Goal: Information Seeking & Learning: Learn about a topic

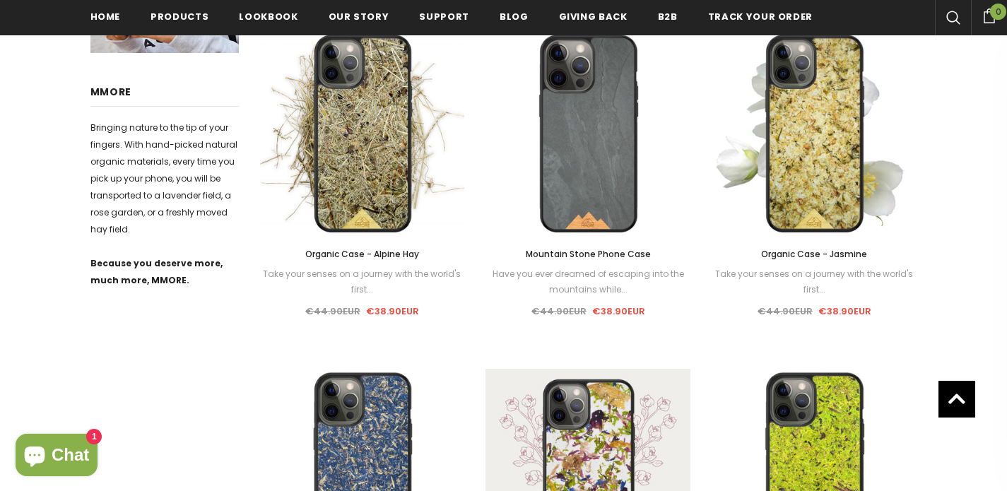
scroll to position [1135, 0]
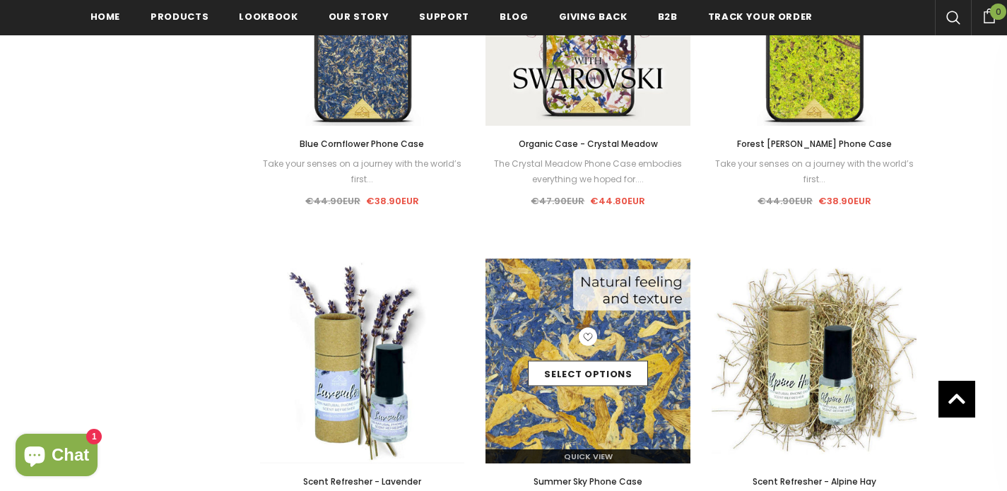
click at [602, 334] on div "Select options" at bounding box center [588, 361] width 205 height 67
click at [605, 452] on span "Quick View" at bounding box center [588, 456] width 49 height 11
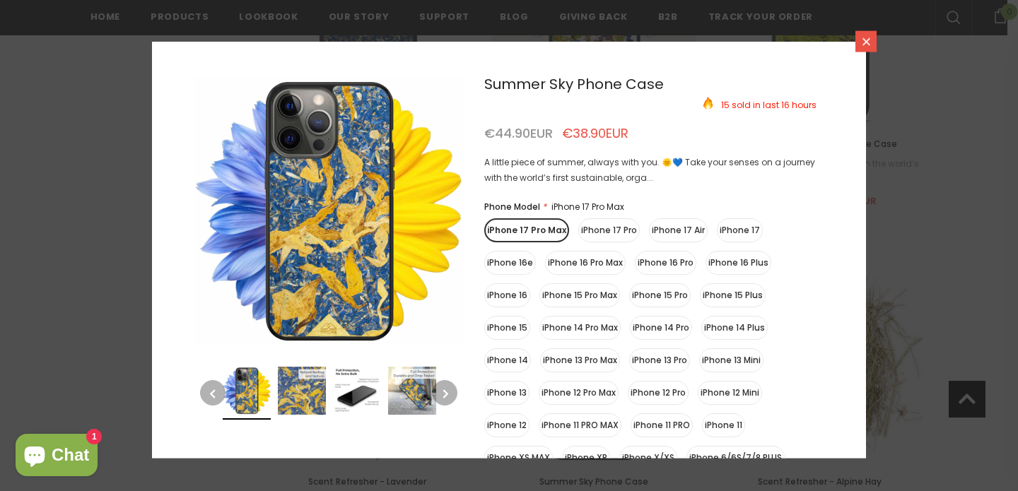
click at [860, 45] on icon at bounding box center [866, 41] width 12 height 12
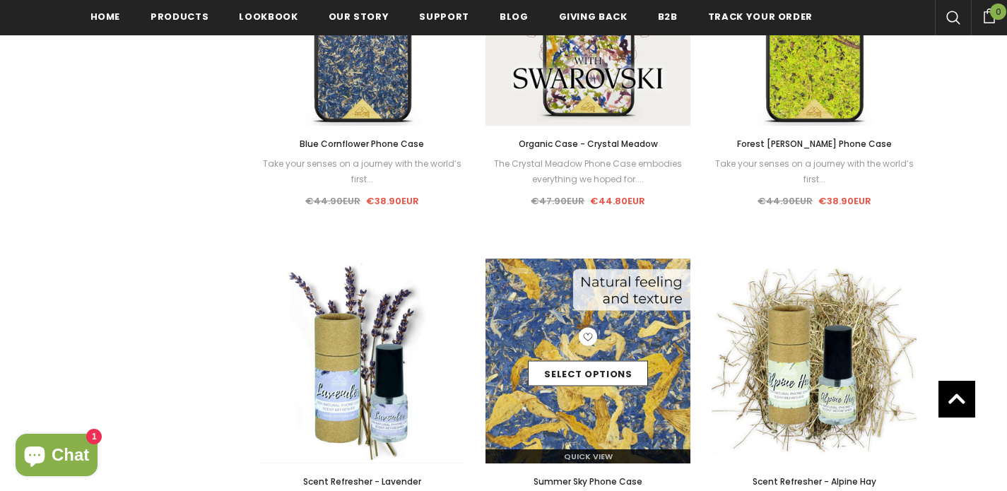
click at [641, 325] on img at bounding box center [588, 361] width 205 height 205
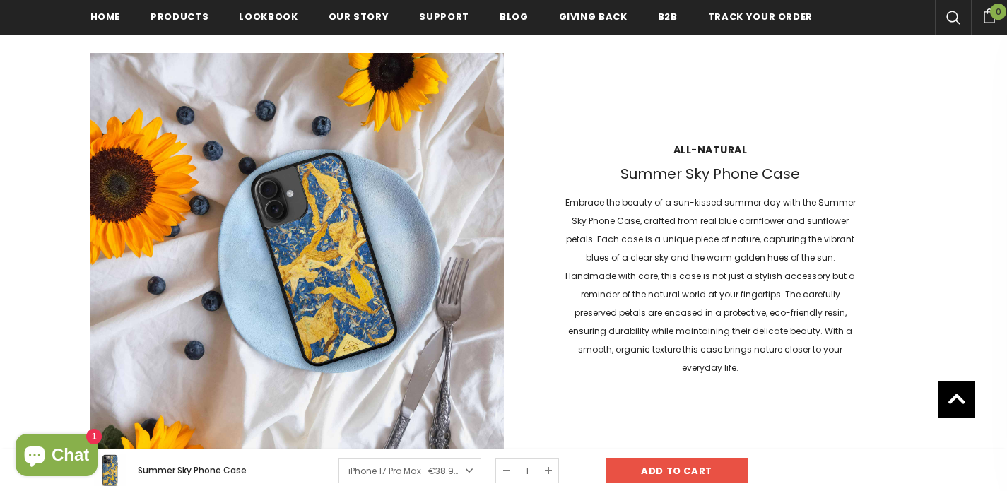
scroll to position [1093, 0]
drag, startPoint x: 624, startPoint y: 182, endPoint x: 805, endPoint y: 182, distance: 181.7
click at [805, 182] on h3 "Summer Sky Phone Case" at bounding box center [710, 174] width 298 height 18
copy h3 "Summer Sky Phone Case"
drag, startPoint x: 568, startPoint y: 210, endPoint x: 833, endPoint y: 356, distance: 301.9
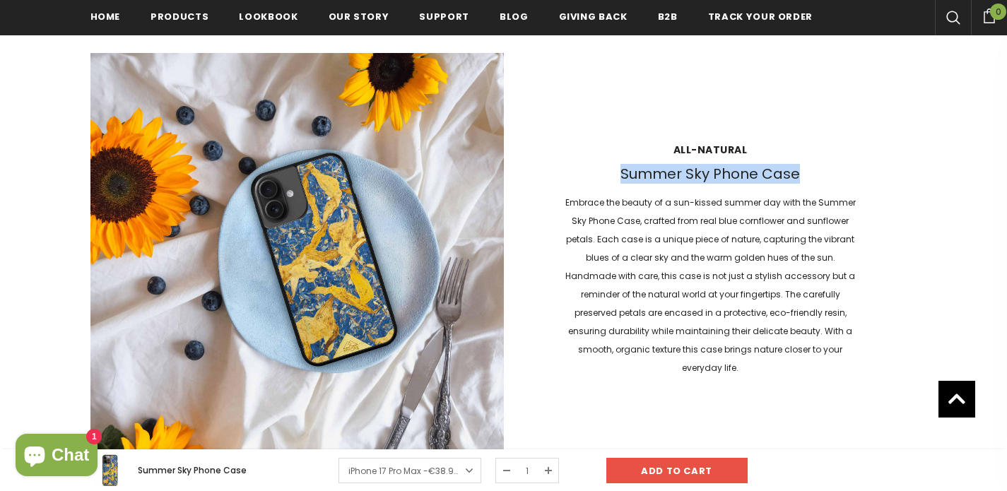
click at [833, 356] on p "Embrace the beauty of a sun-kissed summer day with the Summer Sky Phone Case, c…" at bounding box center [710, 286] width 298 height 184
copy p "Embrace the beauty of a sun-kissed summer day with the Summer Sky Phone Case, c…"
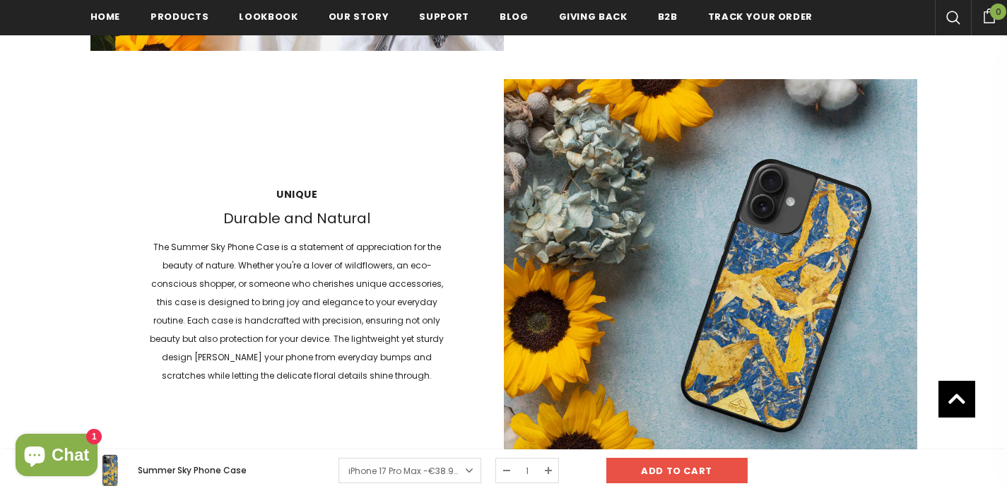
scroll to position [1588, 0]
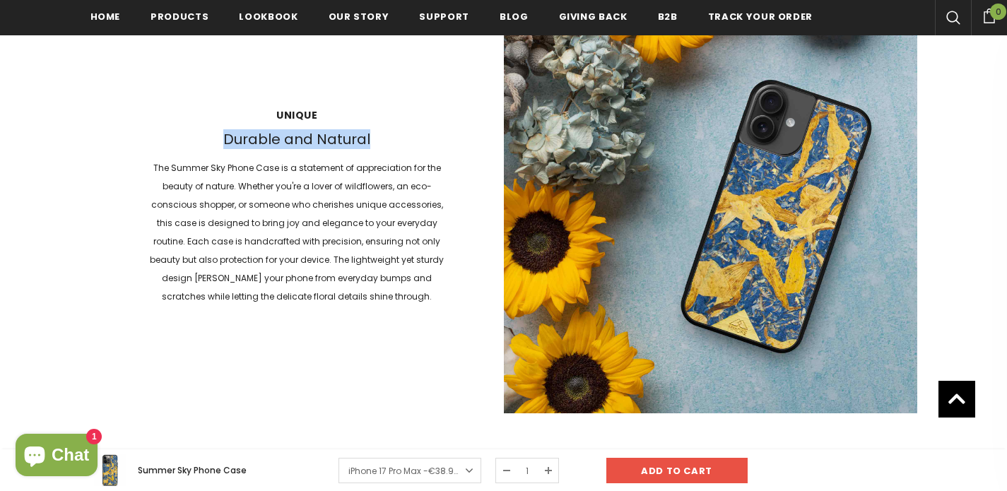
drag, startPoint x: 226, startPoint y: 139, endPoint x: 411, endPoint y: 141, distance: 185.2
click at [411, 141] on h3 "Durable and Natural" at bounding box center [297, 140] width 298 height 18
copy h3 "Durable and Natural"
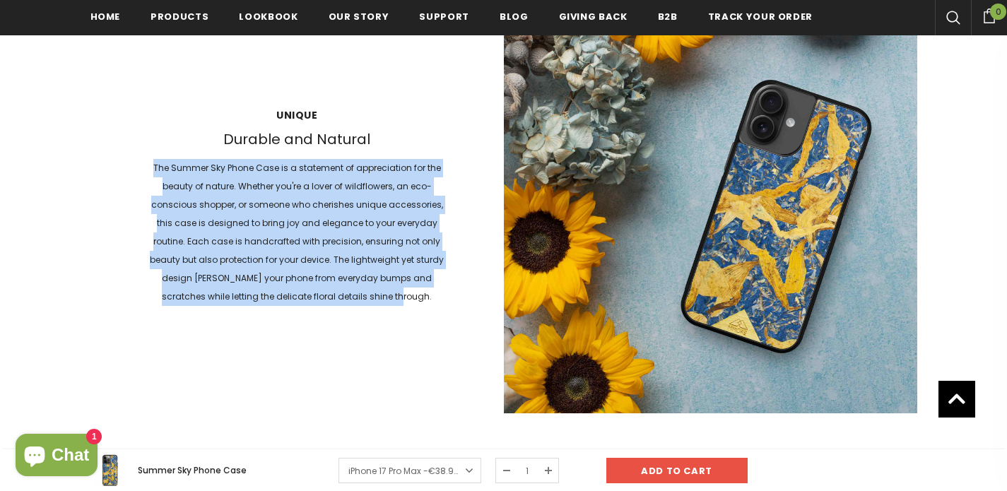
drag, startPoint x: 156, startPoint y: 166, endPoint x: 402, endPoint y: 293, distance: 276.7
click at [402, 293] on p "The Summer Sky Phone Case is a statement of appreciation for the beauty of natu…" at bounding box center [297, 232] width 298 height 147
copy p "The Summer Sky Phone Case is a statement of appreciation for the beauty of natu…"
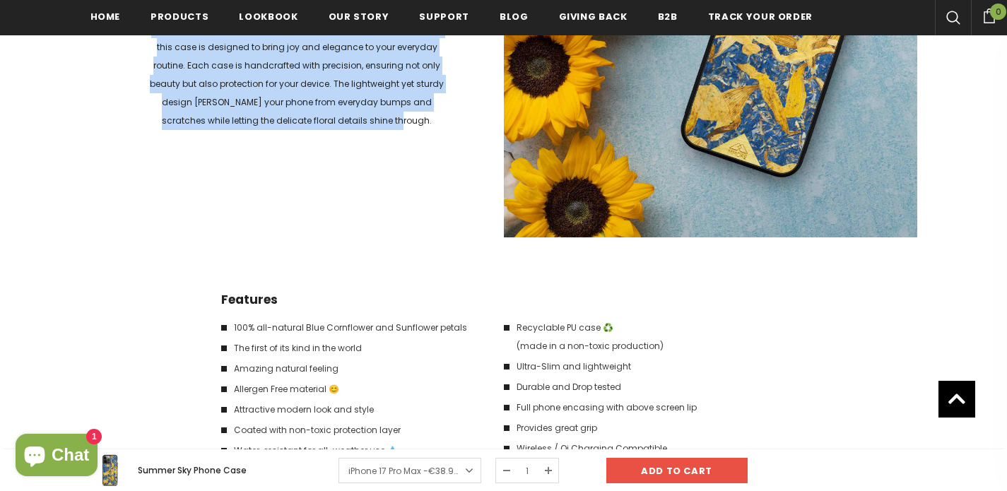
scroll to position [1824, 0]
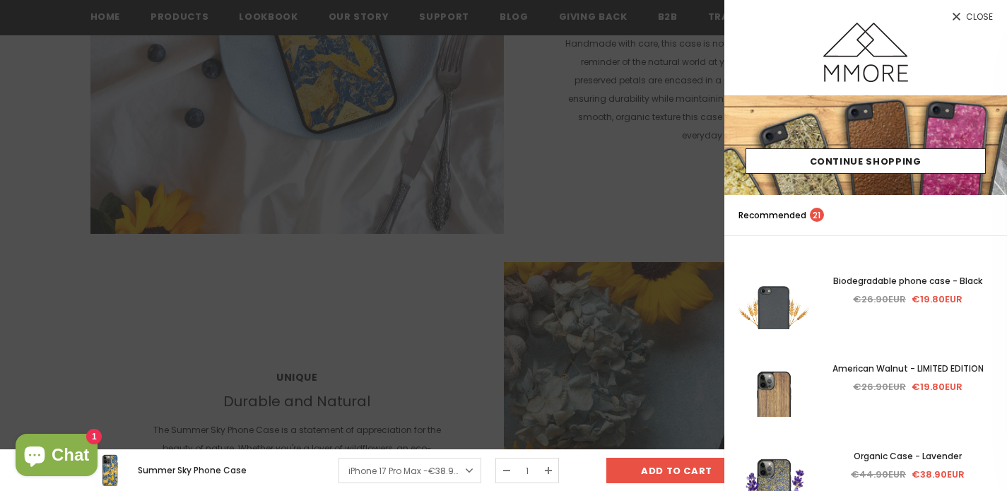
click at [500, 221] on div at bounding box center [503, 245] width 1007 height 491
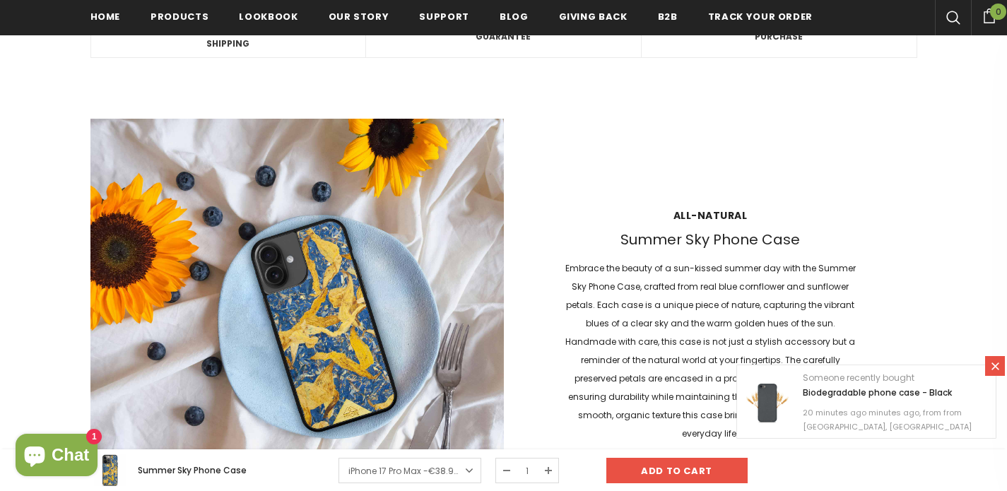
scroll to position [1090, 0]
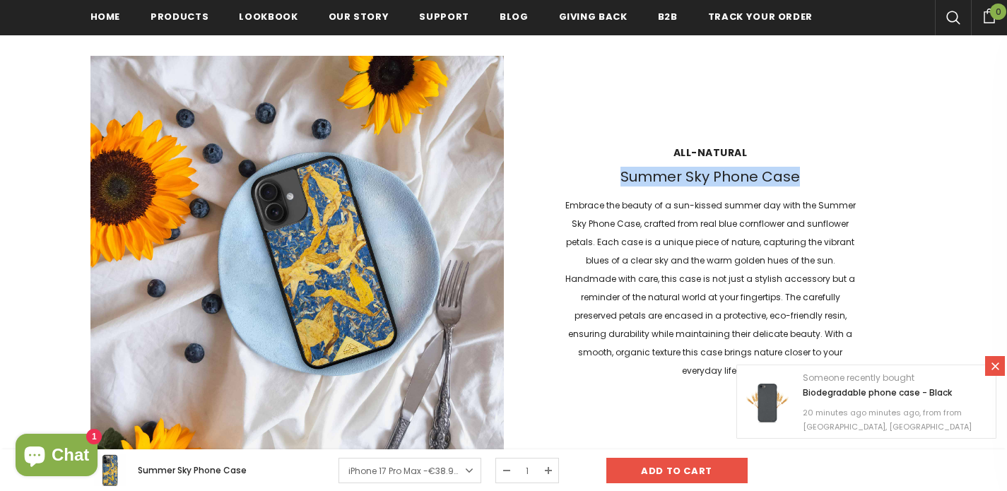
drag, startPoint x: 622, startPoint y: 185, endPoint x: 797, endPoint y: 184, distance: 174.6
click at [797, 184] on h3 "Summer Sky Phone Case" at bounding box center [710, 177] width 298 height 18
copy h3 "Summer Sky Phone Case"
drag, startPoint x: 567, startPoint y: 216, endPoint x: 841, endPoint y: 354, distance: 306.7
click at [841, 354] on p "Embrace the beauty of a sun-kissed summer day with the Summer Sky Phone Case, c…" at bounding box center [710, 289] width 298 height 184
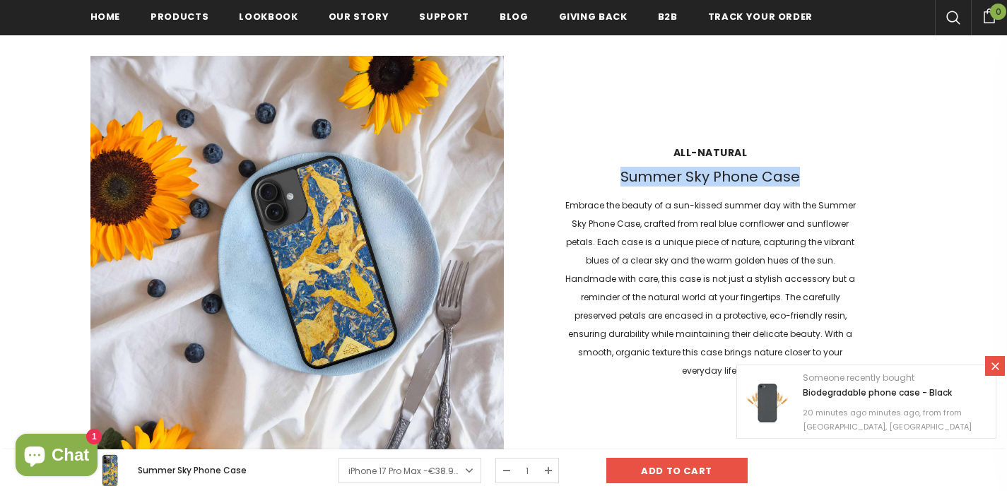
copy p "Embrace the beauty of a sun-kissed summer day with the Summer Sky Phone Case, c…"
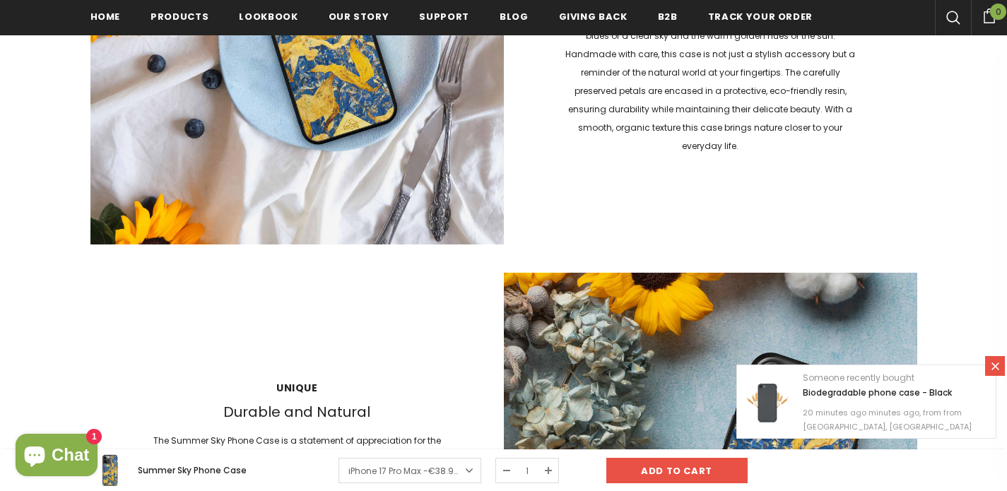
scroll to position [1435, 0]
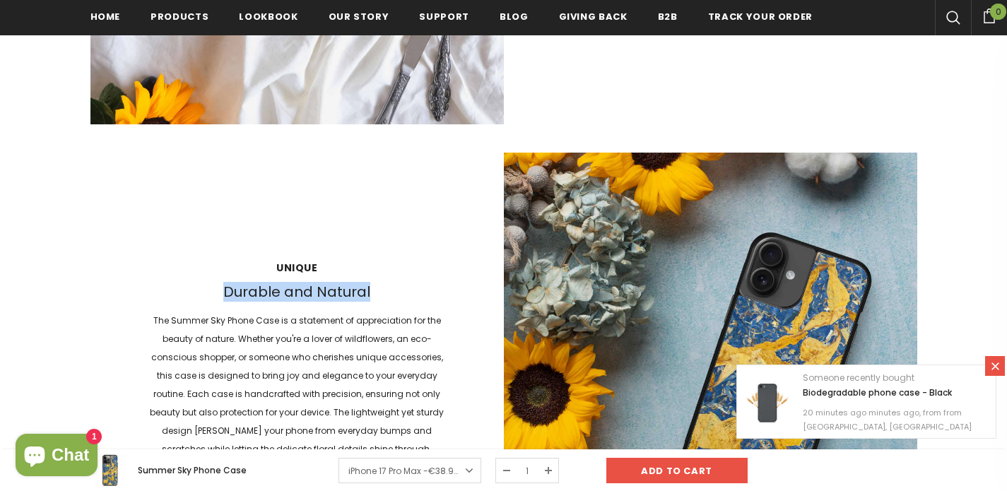
drag, startPoint x: 245, startPoint y: 291, endPoint x: 368, endPoint y: 295, distance: 123.1
click at [368, 295] on h3 "Durable and Natural" at bounding box center [297, 293] width 298 height 18
copy h3 "Durable and Natural"
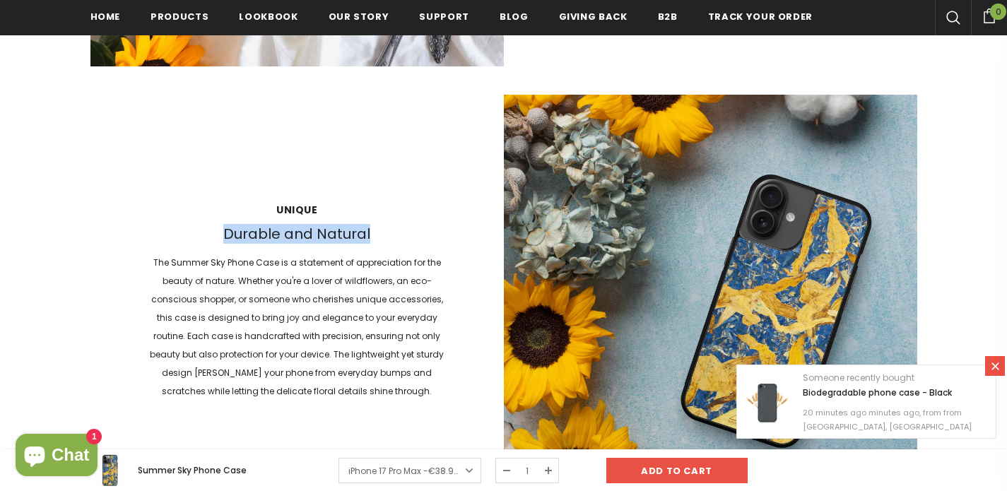
scroll to position [1550, 0]
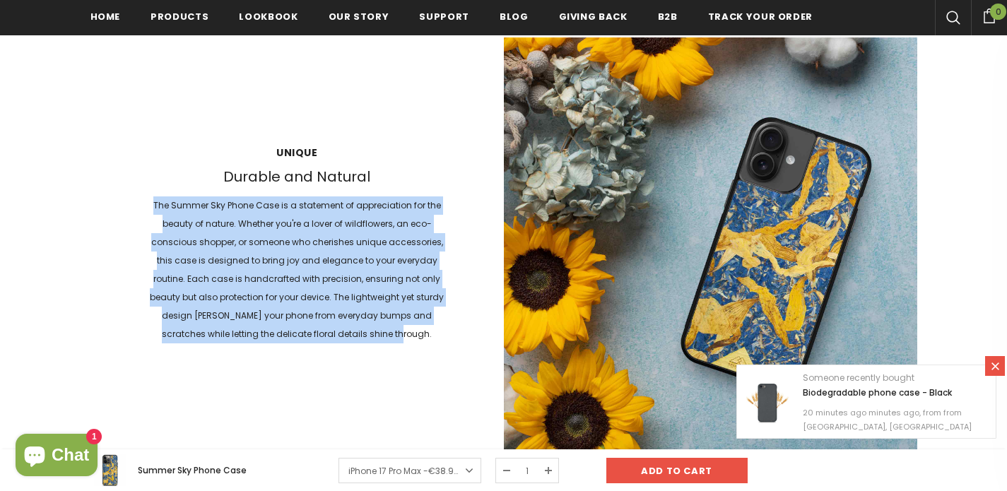
drag, startPoint x: 156, startPoint y: 204, endPoint x: 419, endPoint y: 336, distance: 294.4
click at [419, 336] on p "The Summer Sky Phone Case is a statement of appreciation for the beauty of natu…" at bounding box center [297, 270] width 298 height 147
copy p "The Summer Sky Phone Case is a statement of appreciation for the beauty of natu…"
